Goal: Task Accomplishment & Management: Use online tool/utility

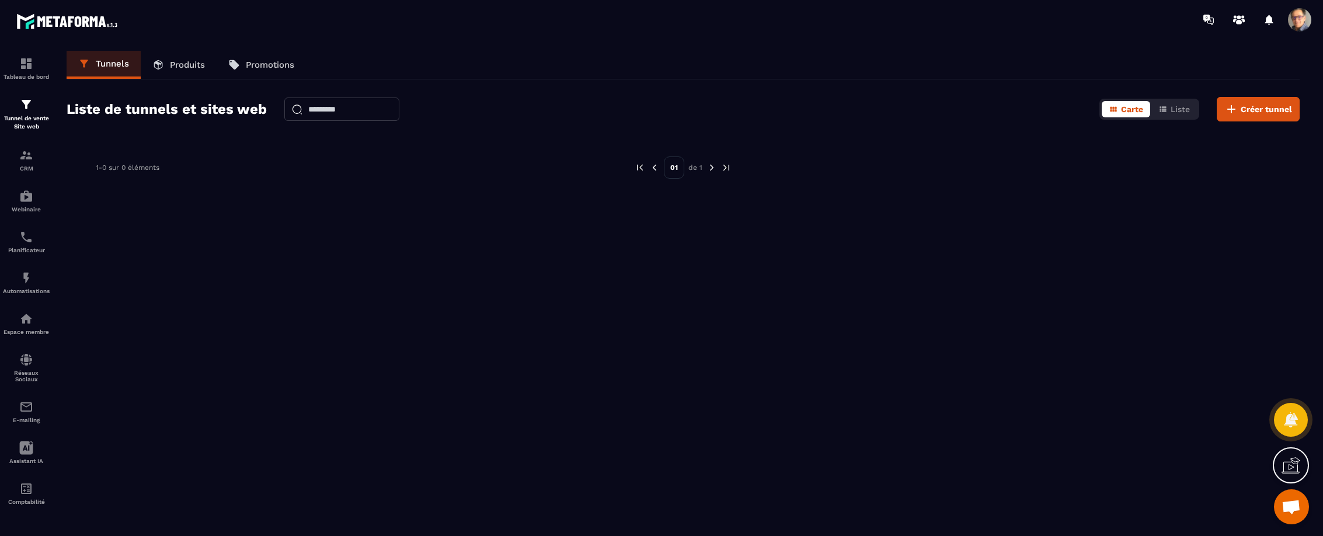
click at [120, 63] on p "Tunnels" at bounding box center [112, 63] width 33 height 11
click at [1259, 109] on span "Créer tunnel" at bounding box center [1266, 109] width 51 height 12
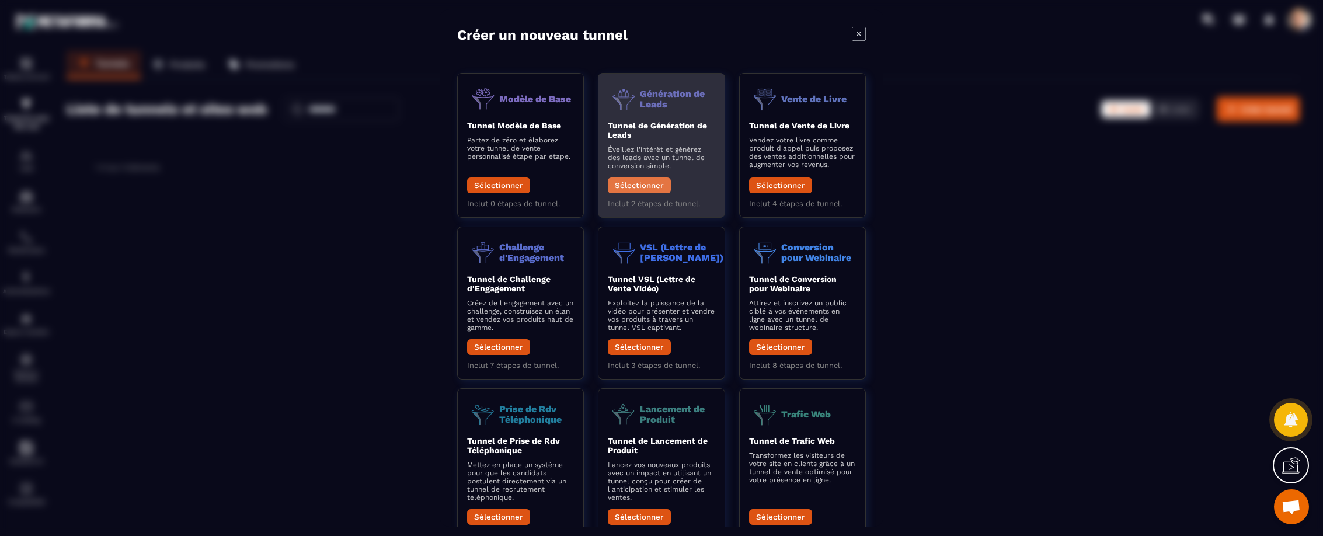
click at [648, 182] on button "Sélectionner" at bounding box center [639, 186] width 63 height 16
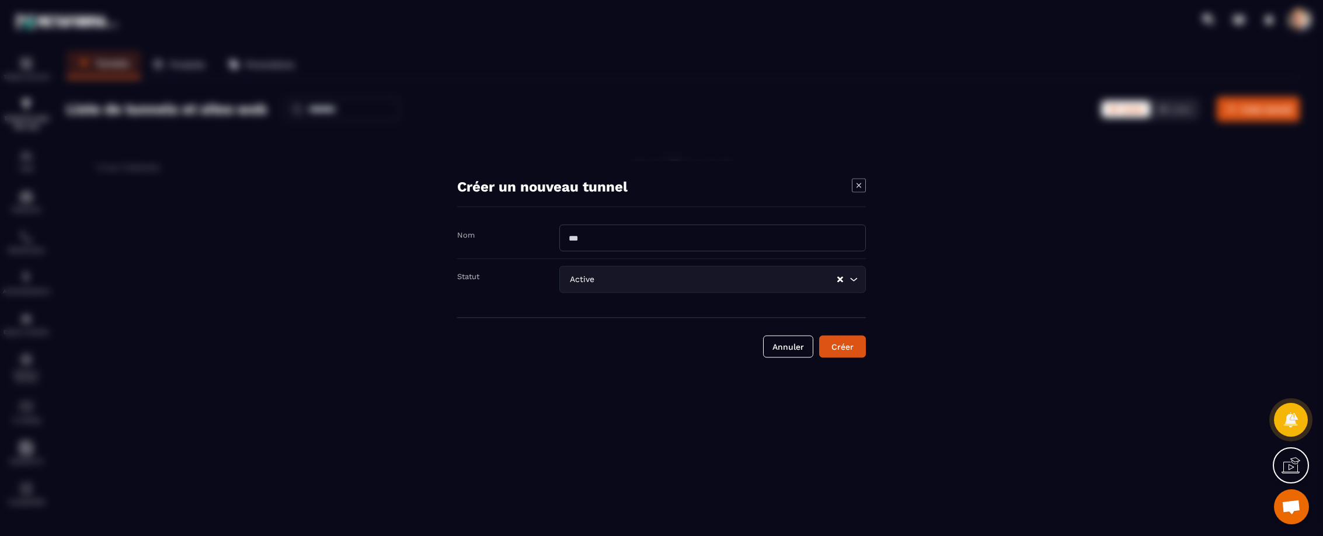
click at [604, 238] on input "Modal window" at bounding box center [712, 238] width 307 height 27
type input "*"
type input "**********"
click at [854, 279] on icon "Search for option" at bounding box center [854, 280] width 12 height 12
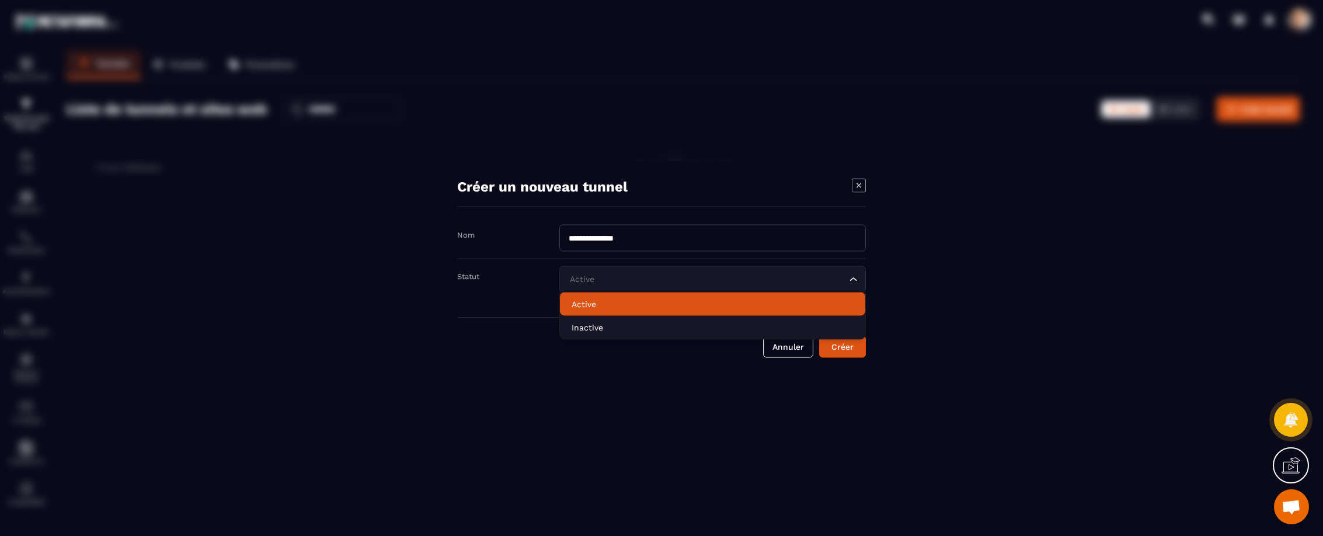
click at [648, 307] on p "Active" at bounding box center [713, 304] width 282 height 12
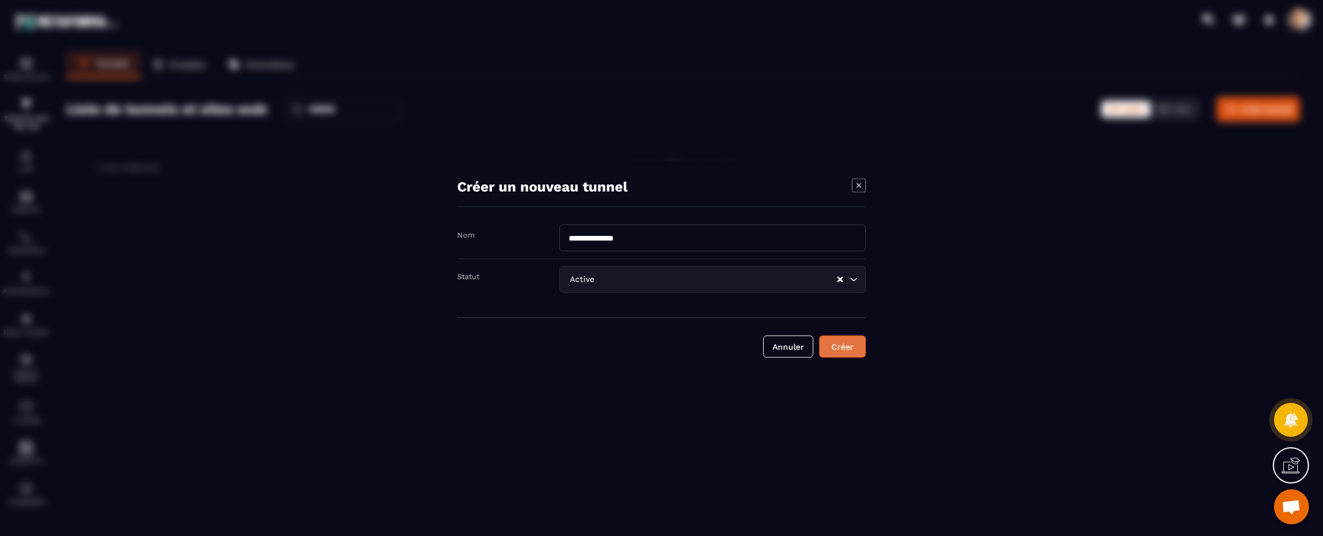
click at [844, 343] on div "Créer" at bounding box center [843, 347] width 32 height 12
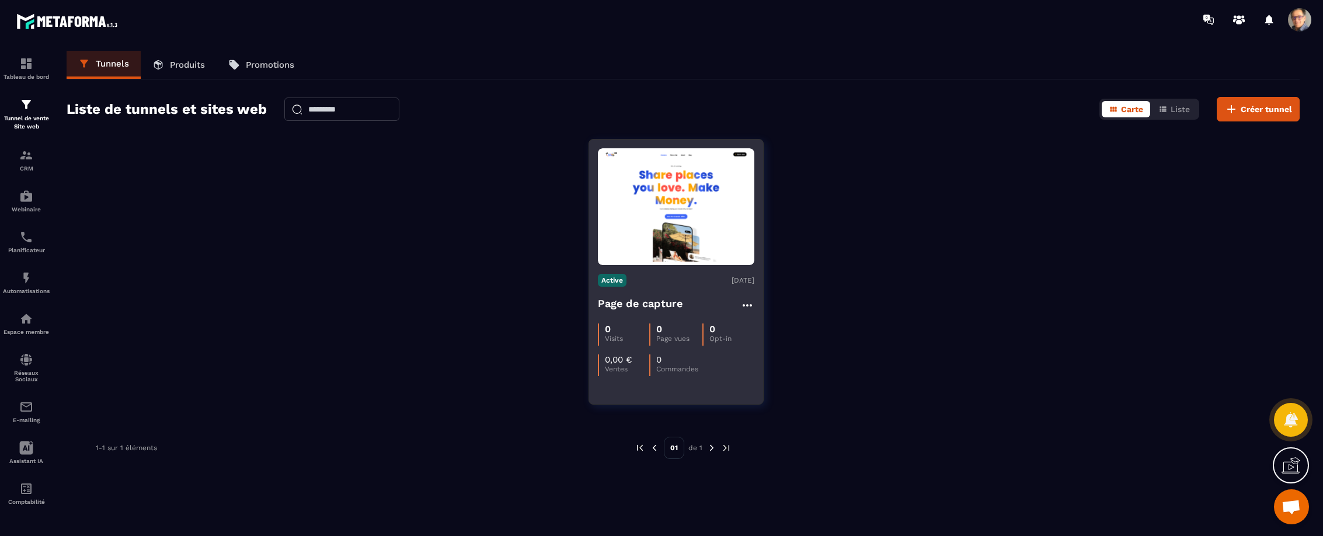
click at [677, 339] on p "Page vues" at bounding box center [679, 339] width 46 height 8
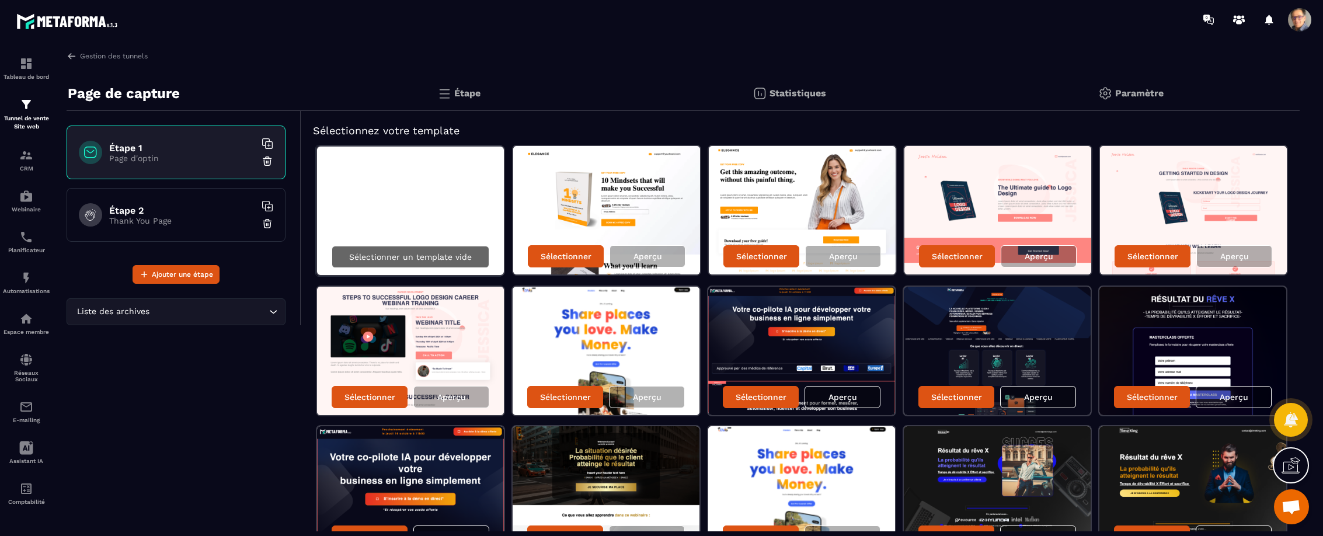
click at [424, 252] on p "Sélectionner un template vide" at bounding box center [410, 256] width 123 height 9
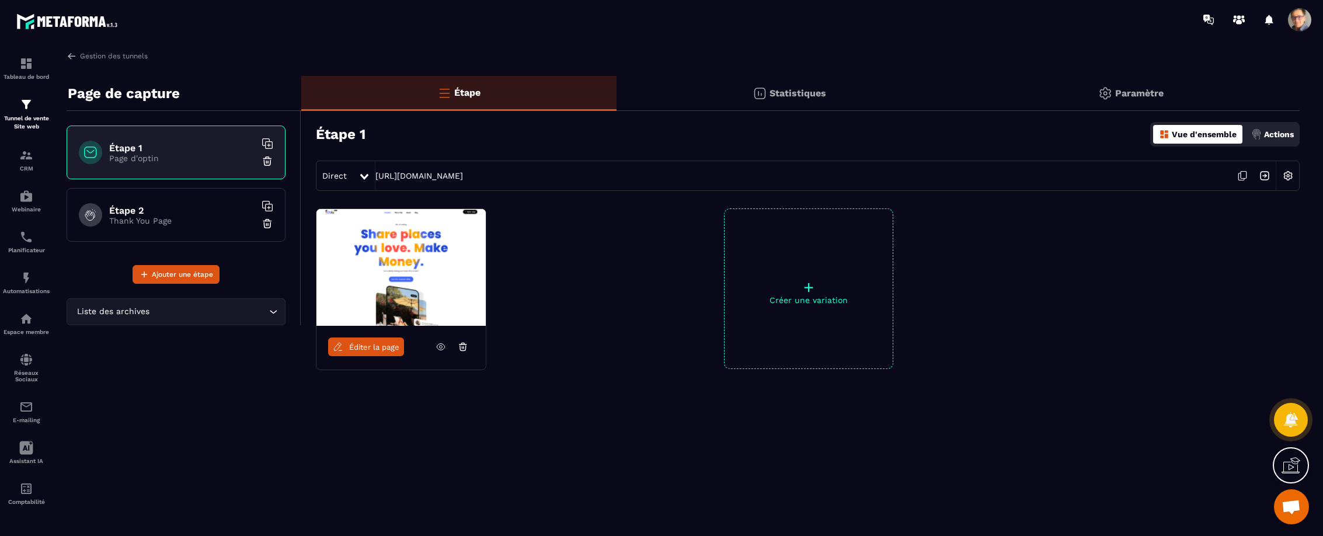
click at [368, 349] on span "Éditer la page" at bounding box center [374, 347] width 50 height 9
